Goal: Task Accomplishment & Management: Complete application form

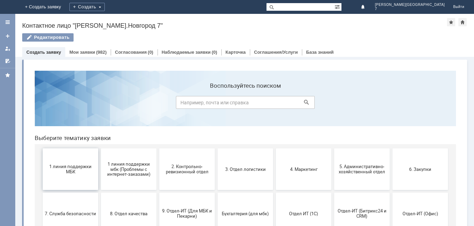
click at [75, 157] on button "1 линия поддержки МБК" at bounding box center [71, 169] width 56 height 42
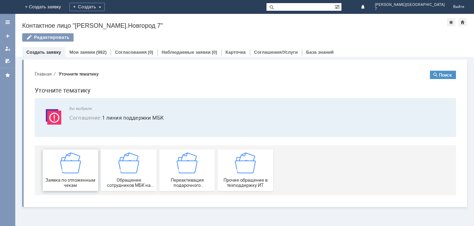
click at [75, 158] on img at bounding box center [70, 163] width 21 height 21
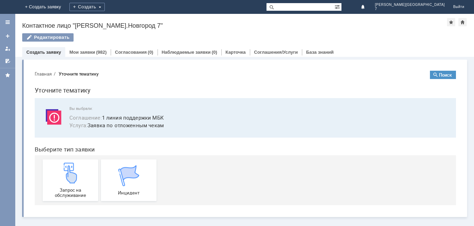
click at [75, 158] on div "Запрос на обслуживание Инцидент" at bounding box center [247, 180] width 408 height 50
click at [78, 180] on img at bounding box center [70, 173] width 21 height 21
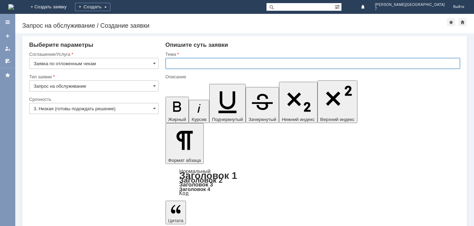
click at [214, 65] on input "text" at bounding box center [312, 63] width 295 height 11
type input "Отложенный чек НН7"
